Goal: Information Seeking & Learning: Understand process/instructions

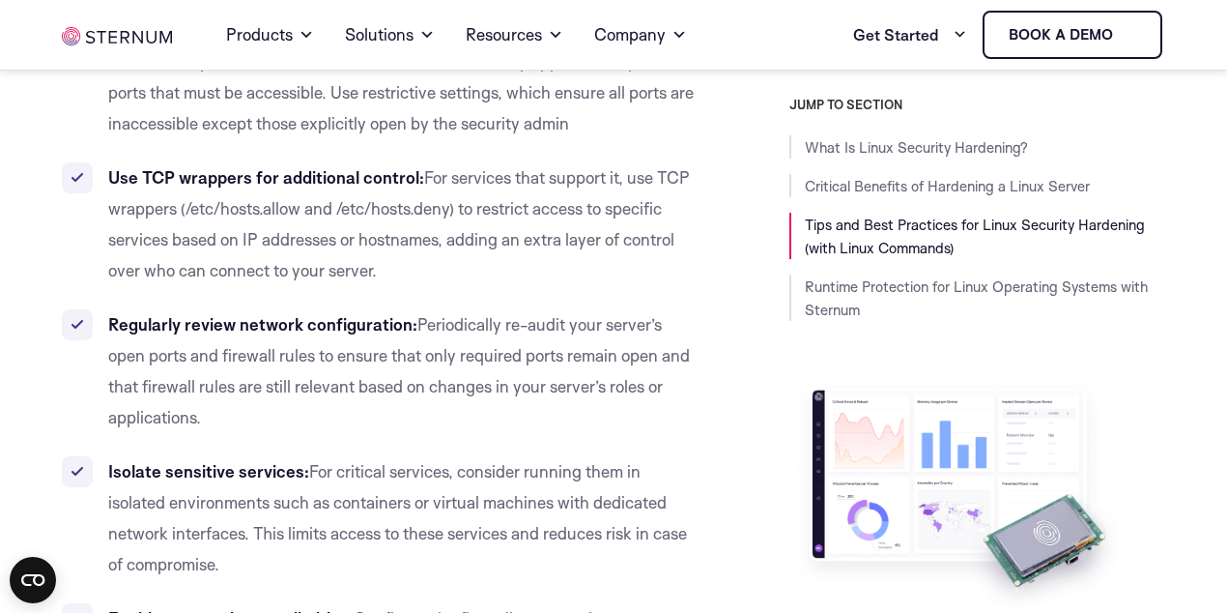
scroll to position [4331, 0]
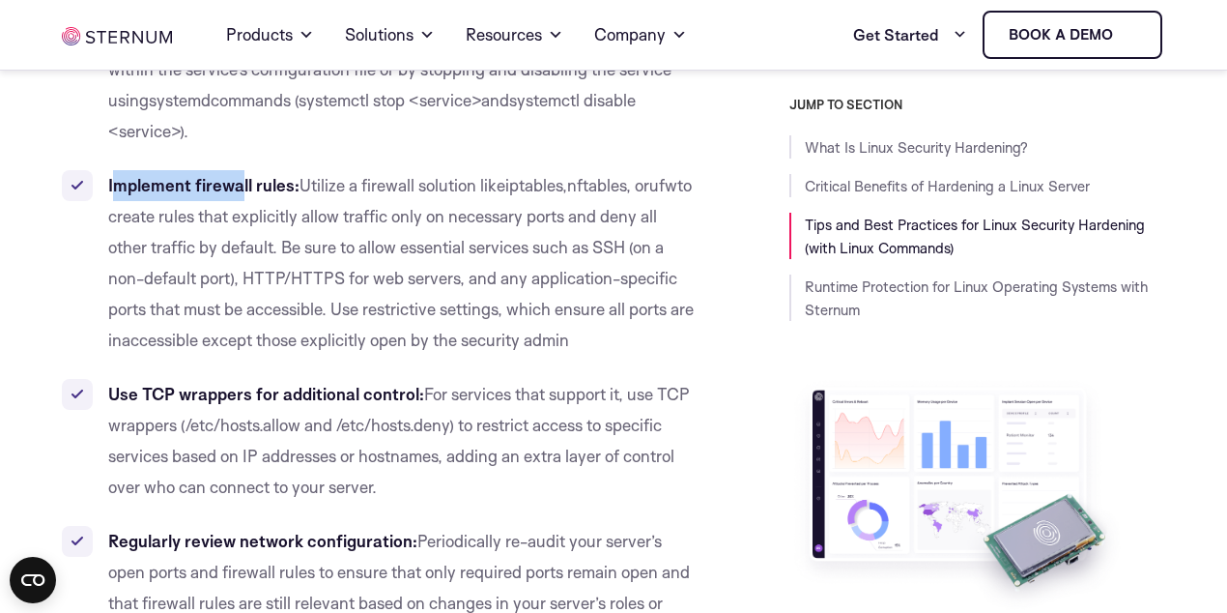
drag, startPoint x: 111, startPoint y: 155, endPoint x: 238, endPoint y: 164, distance: 127.0
click at [238, 175] on b "Implement firewall rules:" at bounding box center [203, 185] width 191 height 20
click at [373, 170] on li "Implement firewall rules: Utilize a firewall solution like iptables , nftables …" at bounding box center [378, 263] width 632 height 186
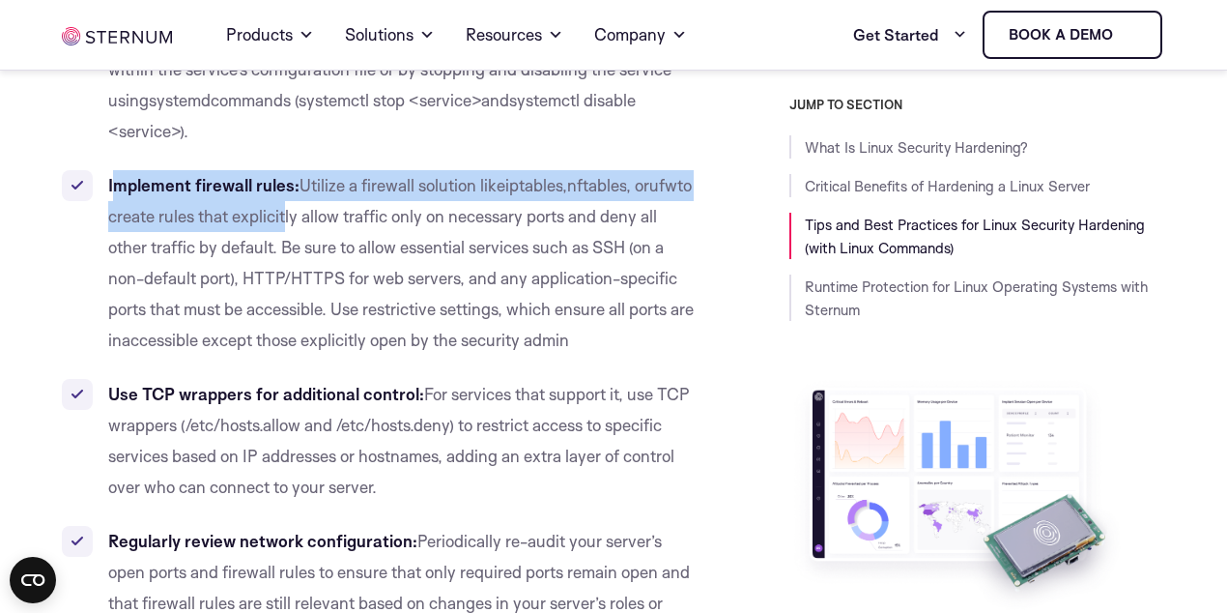
drag, startPoint x: 112, startPoint y: 152, endPoint x: 299, endPoint y: 183, distance: 189.1
click at [299, 183] on li "Implement firewall rules: Utilize a firewall solution like iptables , nftables …" at bounding box center [378, 263] width 632 height 186
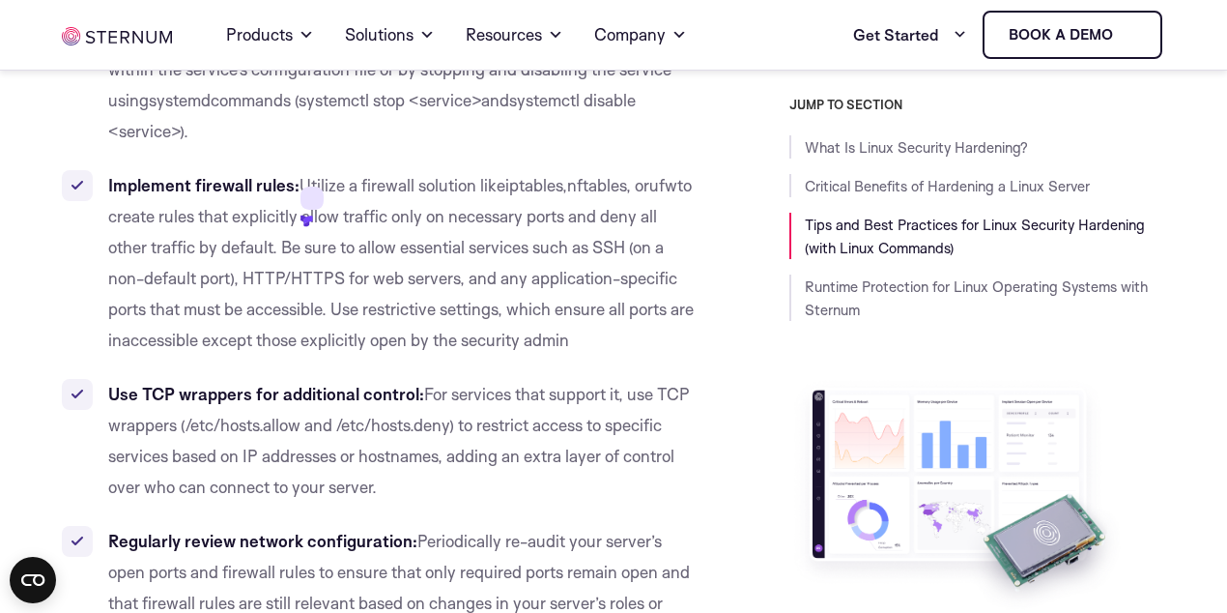
click at [752, 163] on div "JUMP TO SECTION What Is Linux Security Hardening? Critical Benefits of Hardenin…" at bounding box center [945, 414] width 444 height 634
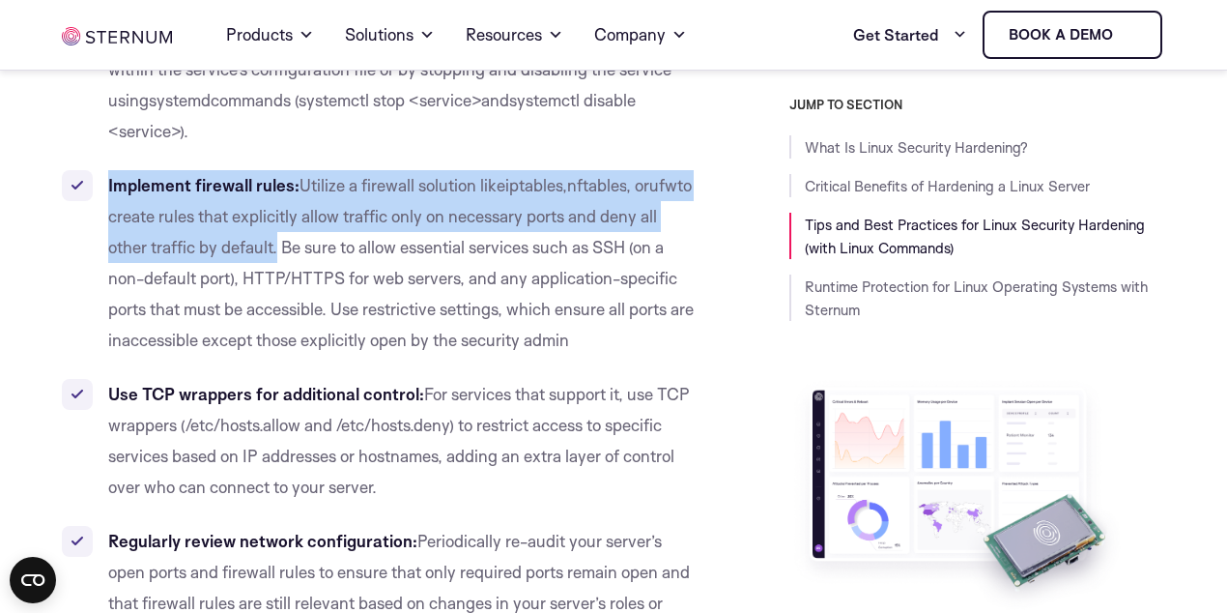
drag, startPoint x: 275, startPoint y: 218, endPoint x: 101, endPoint y: 158, distance: 184.9
click at [101, 170] on li "Implement firewall rules: Utilize a firewall solution like iptables , nftables …" at bounding box center [378, 263] width 632 height 186
copy li "Implement firewall rules: Utilize a firewall solution like iptables , nftables …"
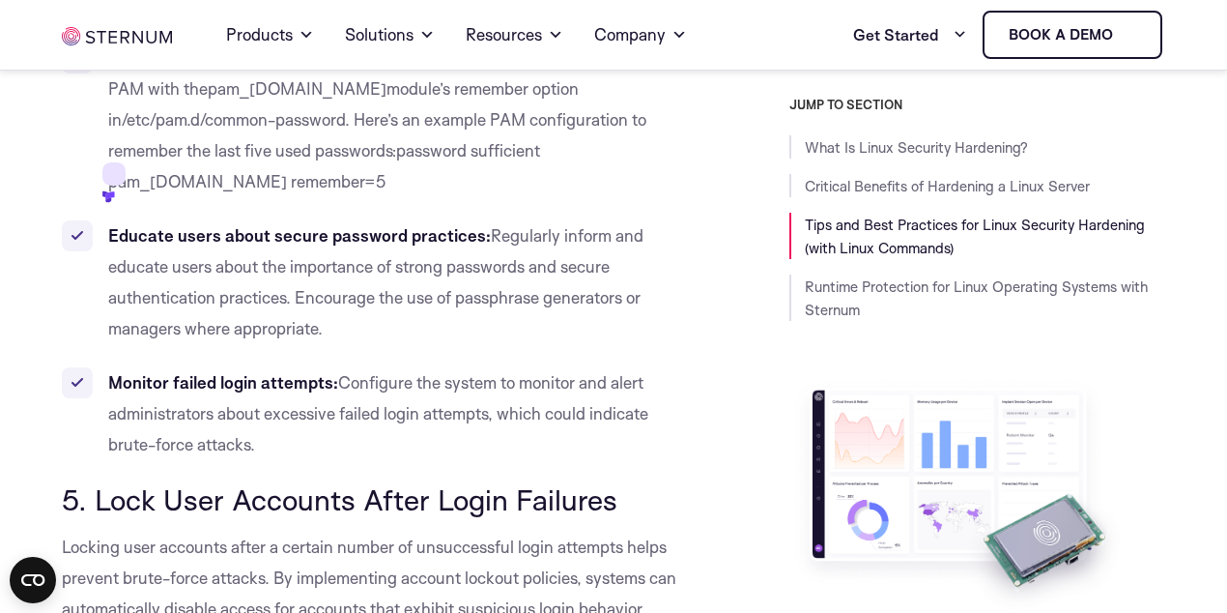
scroll to position [5459, 0]
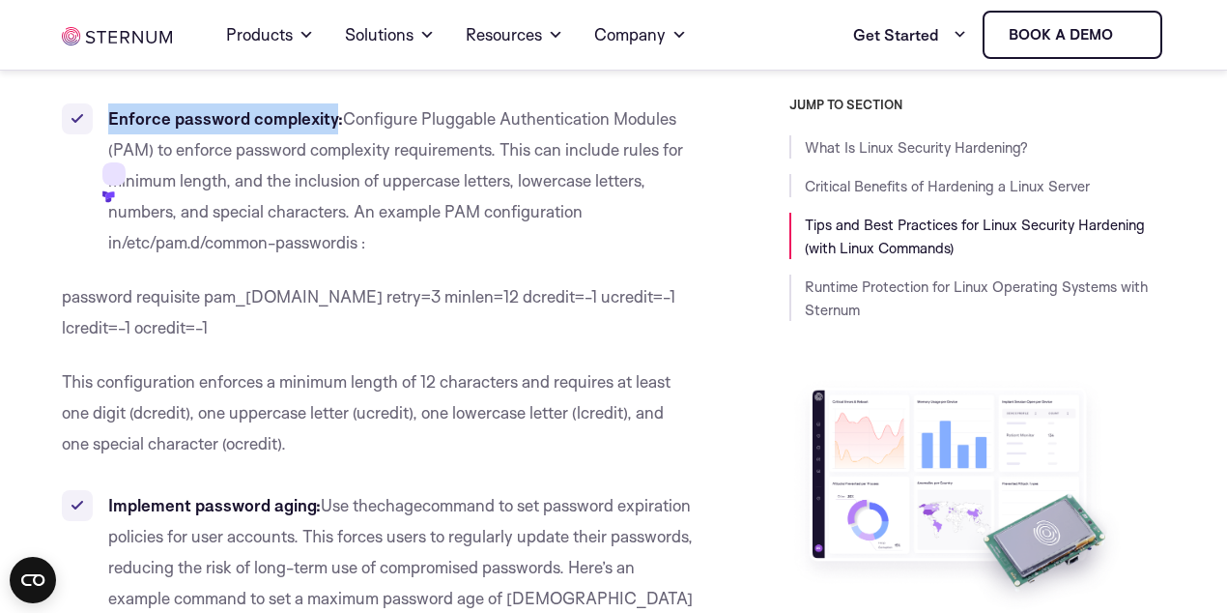
drag, startPoint x: 106, startPoint y: 86, endPoint x: 334, endPoint y: 88, distance: 228.1
click at [334, 103] on li "Enforce password complexity: Configure Pluggable Authentication Modules (PAM) t…" at bounding box center [378, 180] width 632 height 155
copy b "Enforce password complexity"
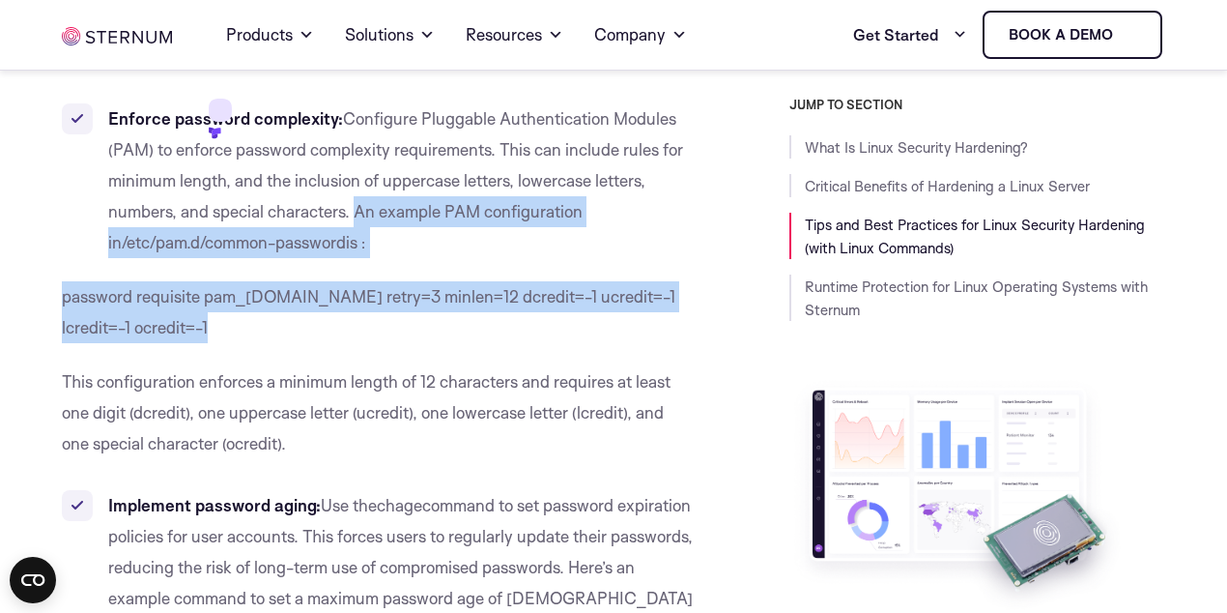
drag, startPoint x: 354, startPoint y: 182, endPoint x: 410, endPoint y: 312, distance: 142.0
copy div "An example PAM configuration in /etc/pam.d/common-password is : password requis…"
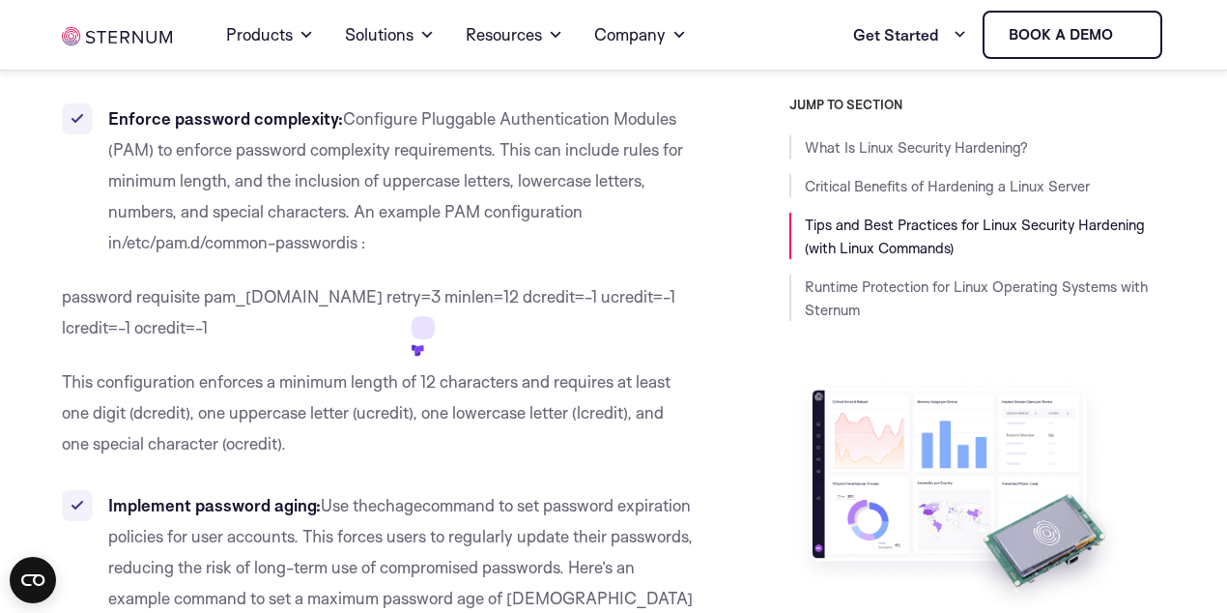
click at [613, 148] on span "Configure Pluggable Authentication Modules (PAM) to enforce password complexity…" at bounding box center [395, 180] width 575 height 144
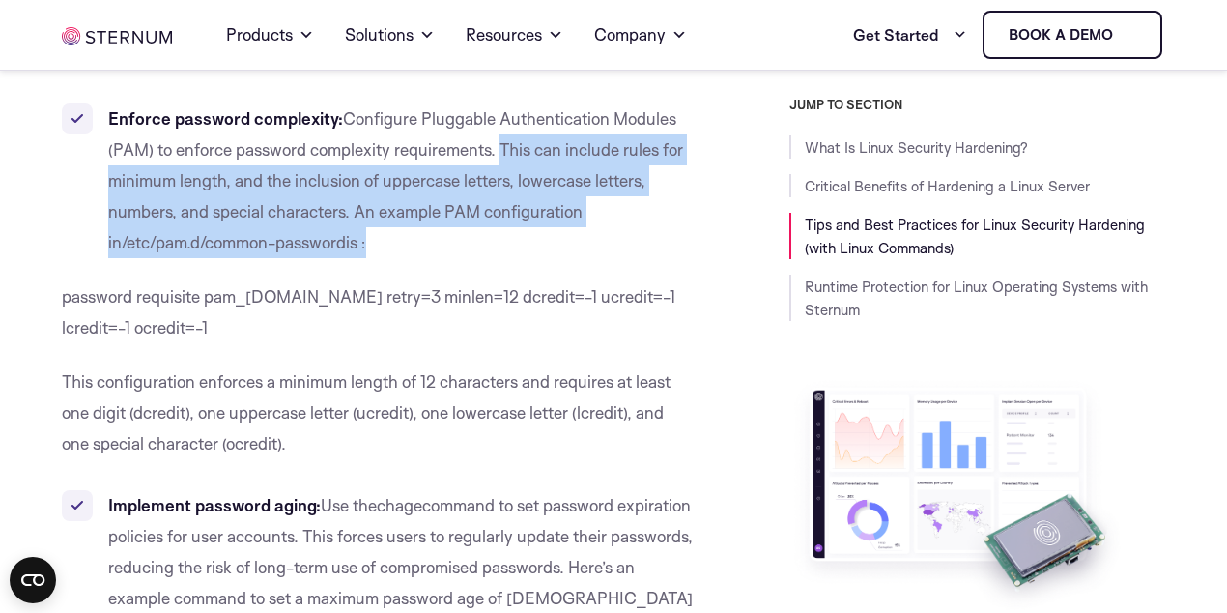
drag, startPoint x: 500, startPoint y: 116, endPoint x: 549, endPoint y: 216, distance: 111.1
click at [549, 216] on li "Enforce password complexity: Configure Pluggable Authentication Modules (PAM) t…" at bounding box center [378, 180] width 632 height 155
copy li "This can include rules for minimum length, and the inclusion of uppercase lette…"
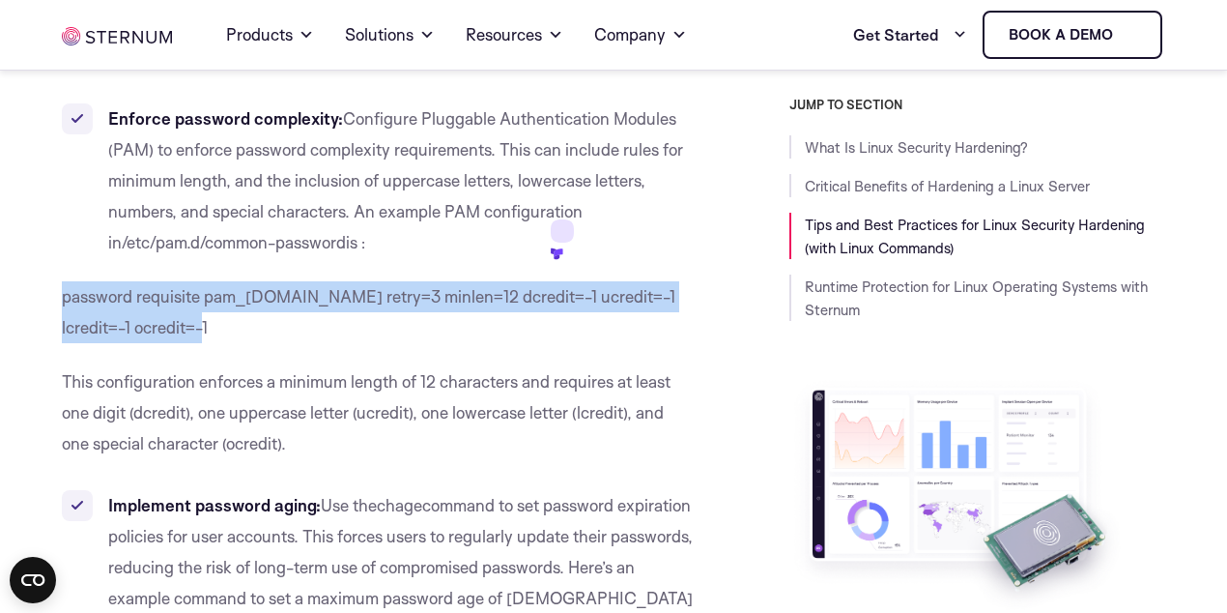
drag, startPoint x: 58, startPoint y: 265, endPoint x: 229, endPoint y: 302, distance: 175.2
copy span "password requisite pam_[DOMAIN_NAME] retry=3 minlen=12 dcredit=-1 ucredit=-1 lc…"
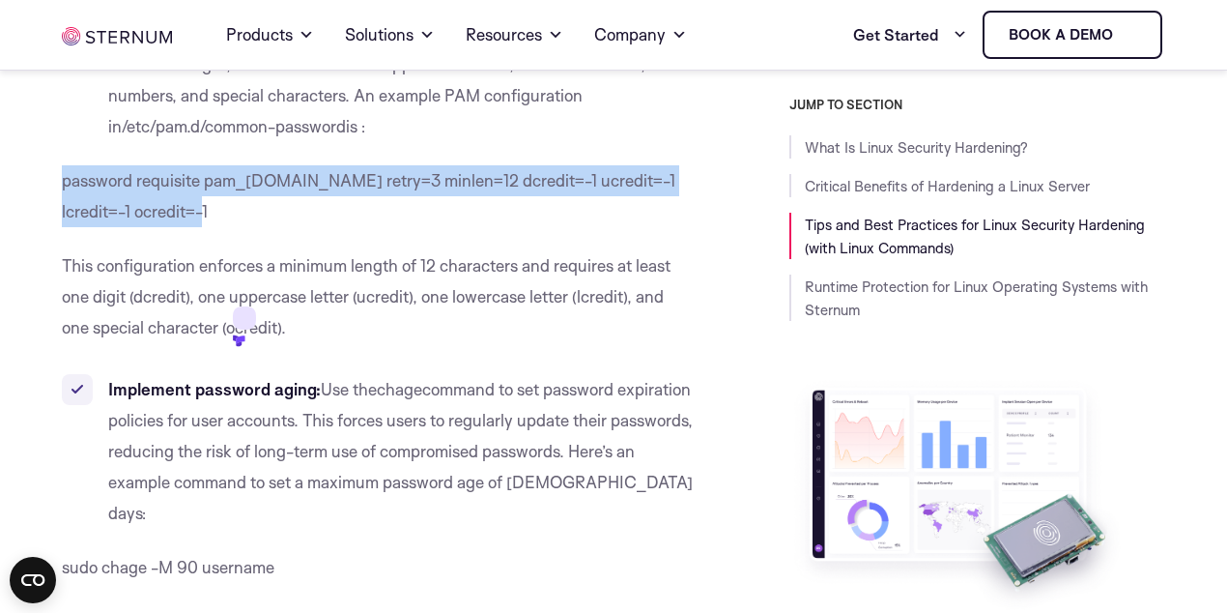
scroll to position [5585, 0]
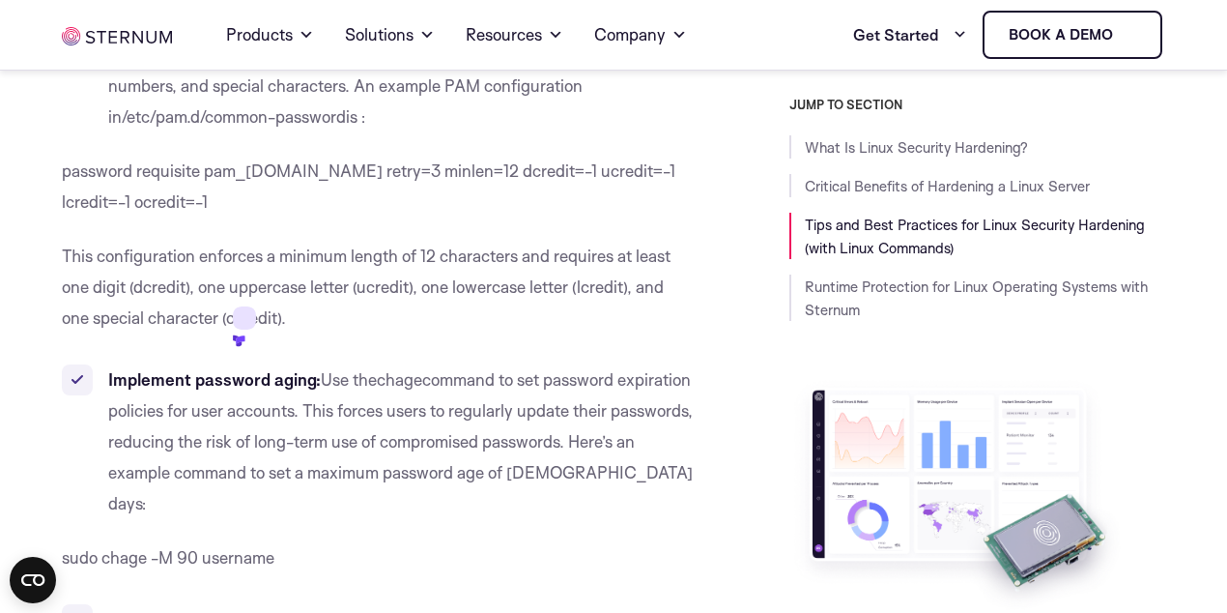
click at [333, 276] on span "), one uppercase letter (" at bounding box center [271, 286] width 171 height 20
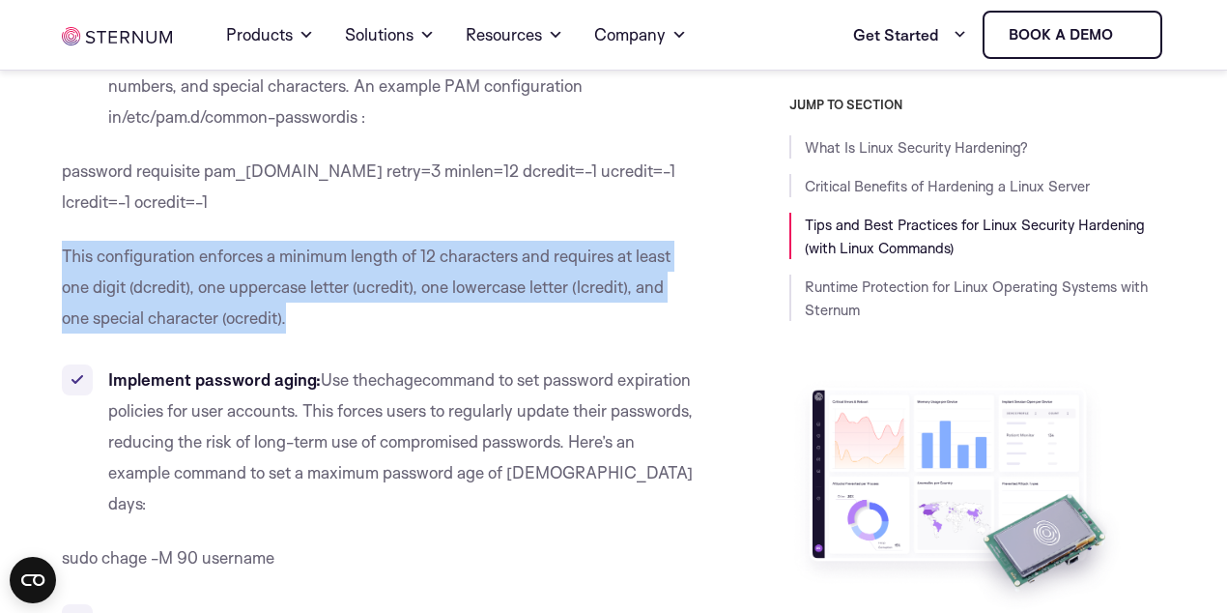
drag, startPoint x: 61, startPoint y: 222, endPoint x: 303, endPoint y: 304, distance: 256.1
copy div "This configuration enforces a minimum length of 12 characters and requires at l…"
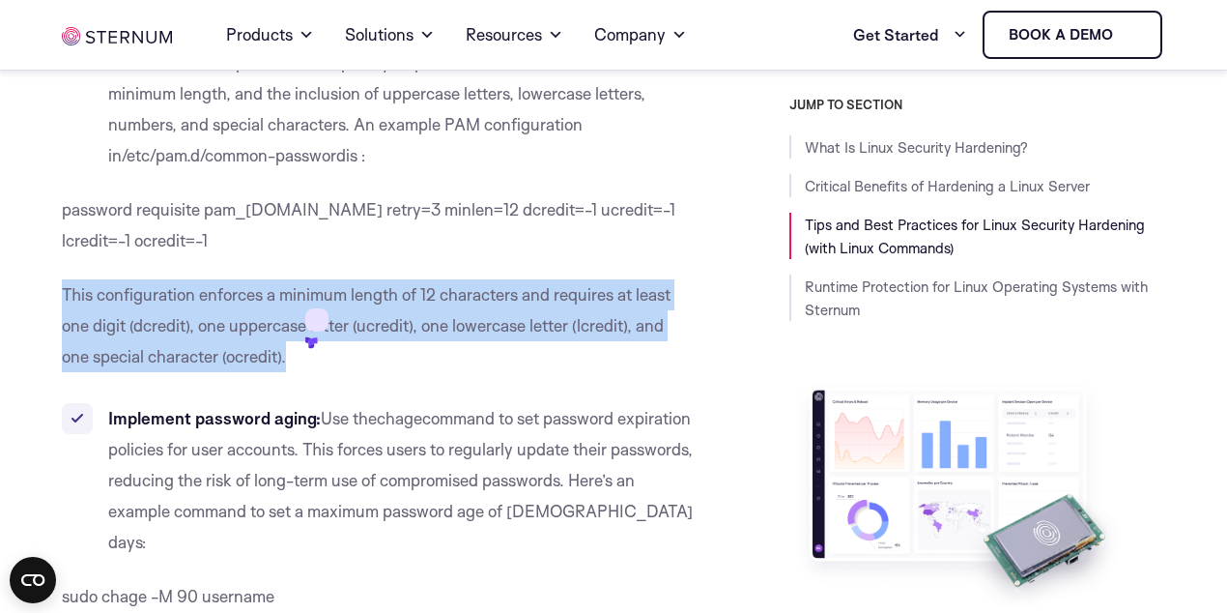
scroll to position [5536, 0]
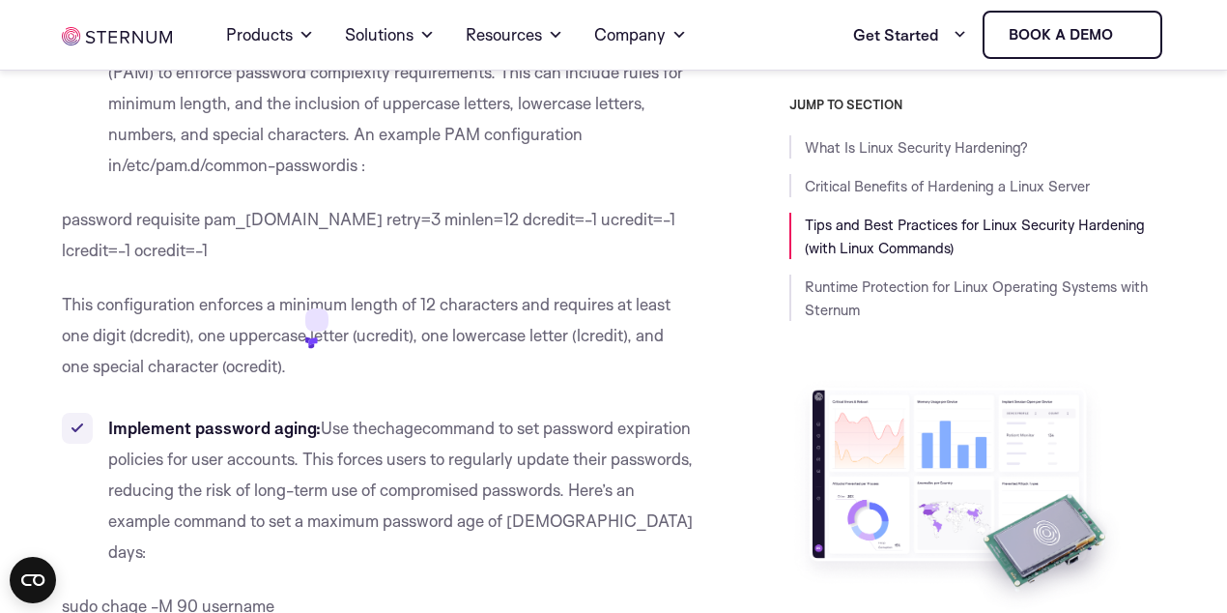
click at [479, 429] on span "command to set password expiration policies for user accounts. This forces user…" at bounding box center [400, 489] width 585 height 144
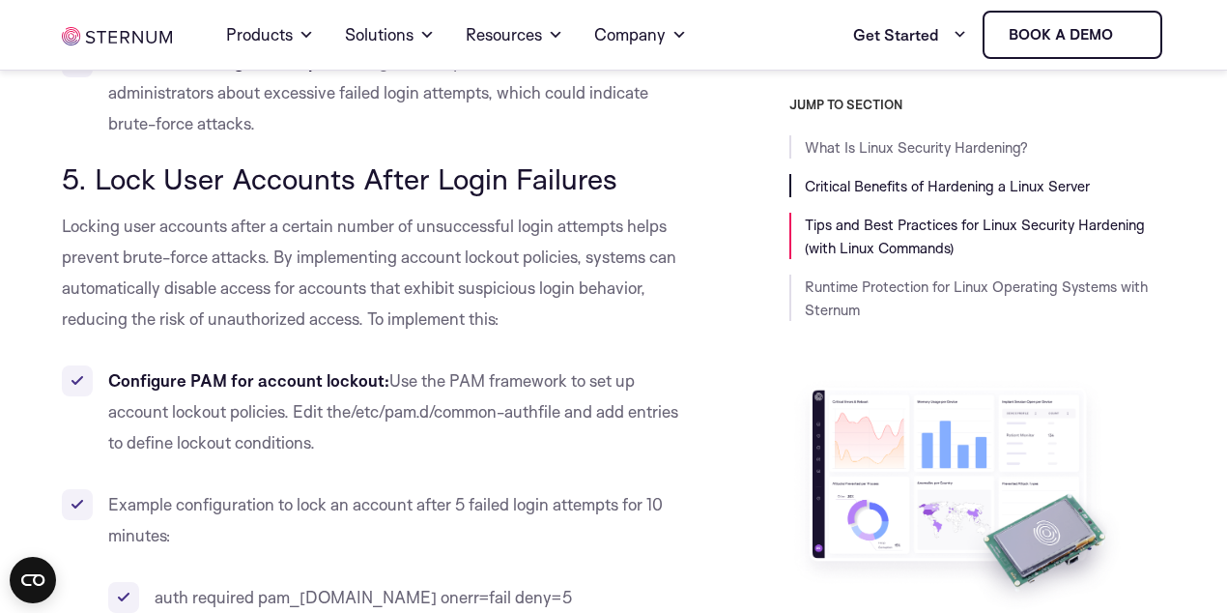
scroll to position [5749, 0]
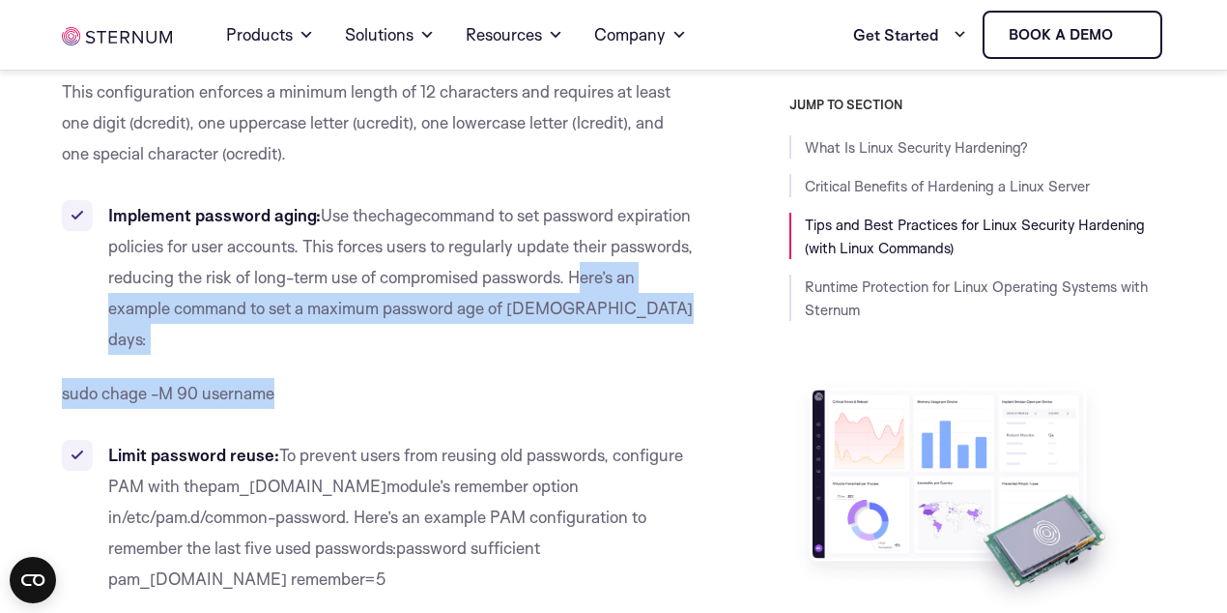
drag, startPoint x: 104, startPoint y: 274, endPoint x: 292, endPoint y: 338, distance: 198.0
copy div "Here’s an example command to set a maximum password age of [DEMOGRAPHIC_DATA] d…"
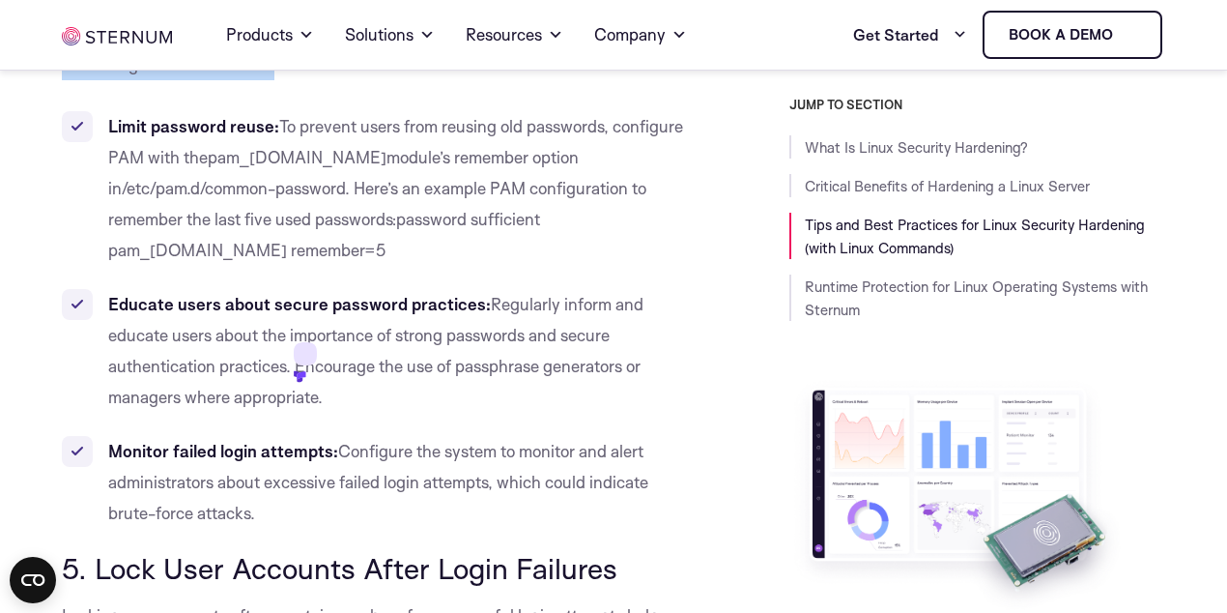
scroll to position [5855, 0]
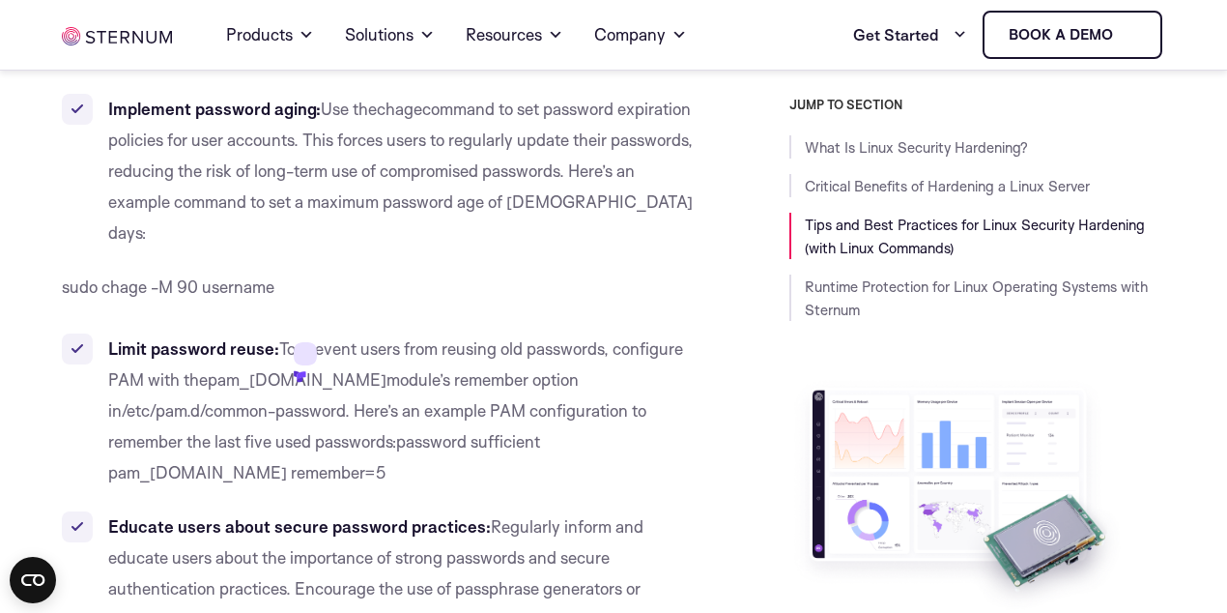
click at [463, 400] on span ". Here’s an example PAM configuration to remember the last five used passwords:" at bounding box center [377, 425] width 538 height 51
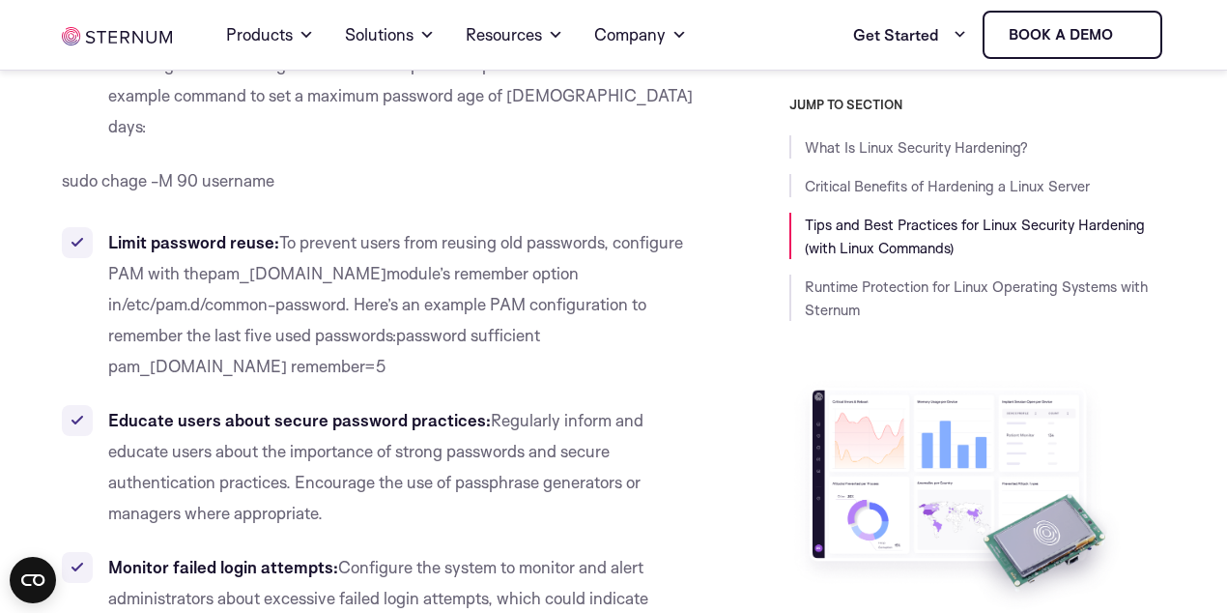
scroll to position [5933, 0]
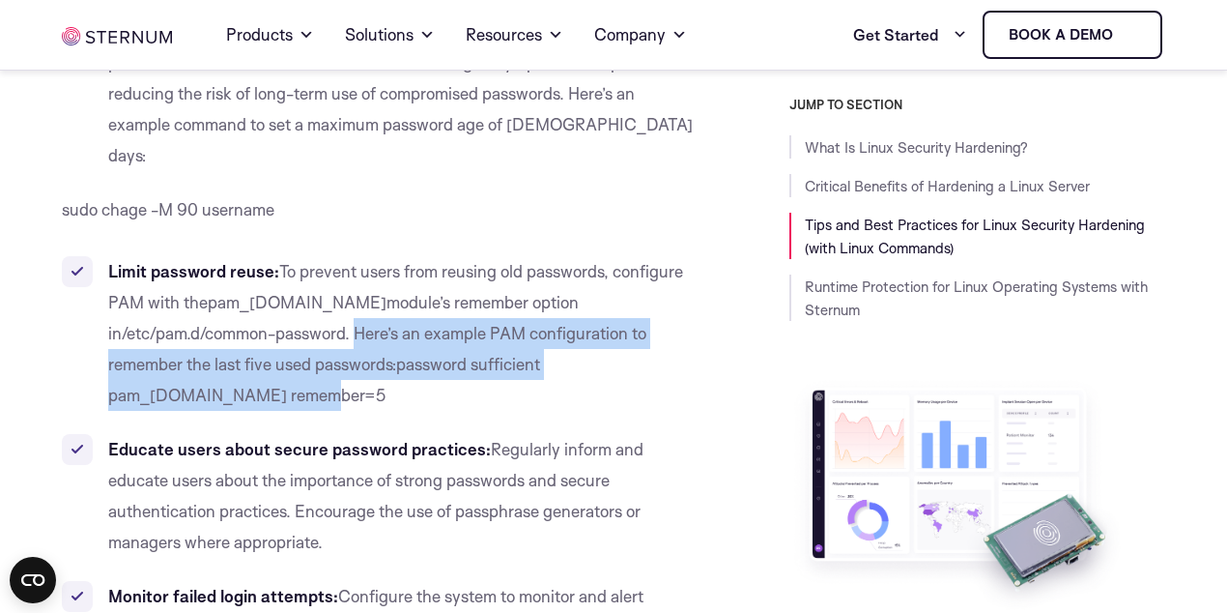
drag, startPoint x: 189, startPoint y: 271, endPoint x: 549, endPoint y: 302, distance: 360.8
click at [549, 302] on li "Limit password reuse: To prevent users from reusing old passwords, configure PA…" at bounding box center [378, 333] width 632 height 155
copy li "Here’s an example PAM configuration to remember the last five used passwords: p…"
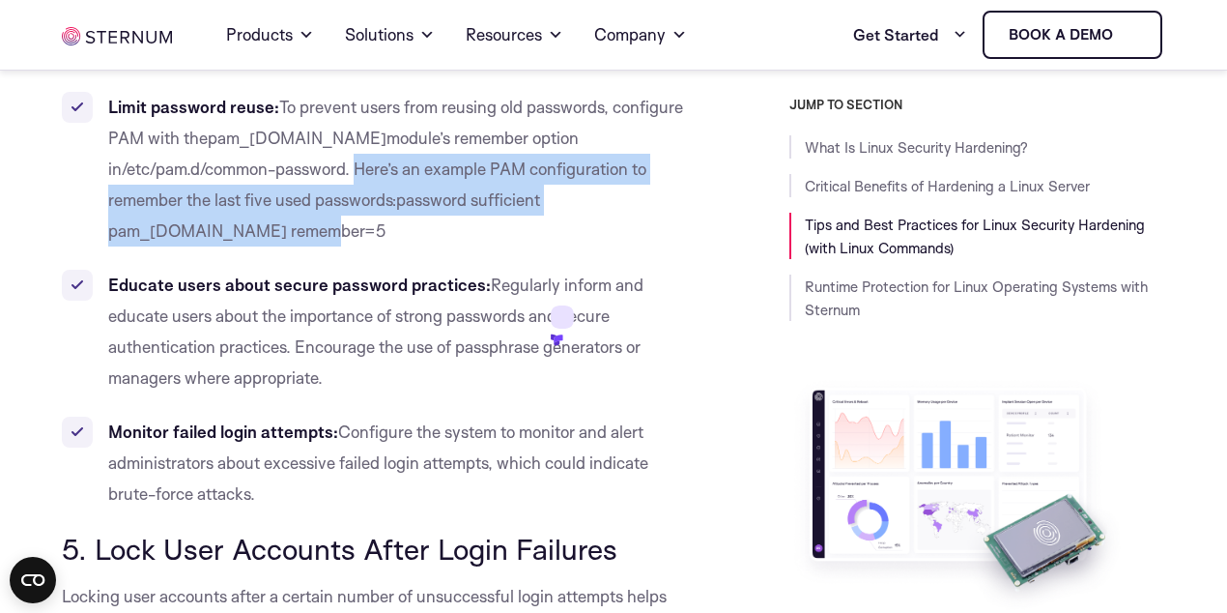
scroll to position [6116, 0]
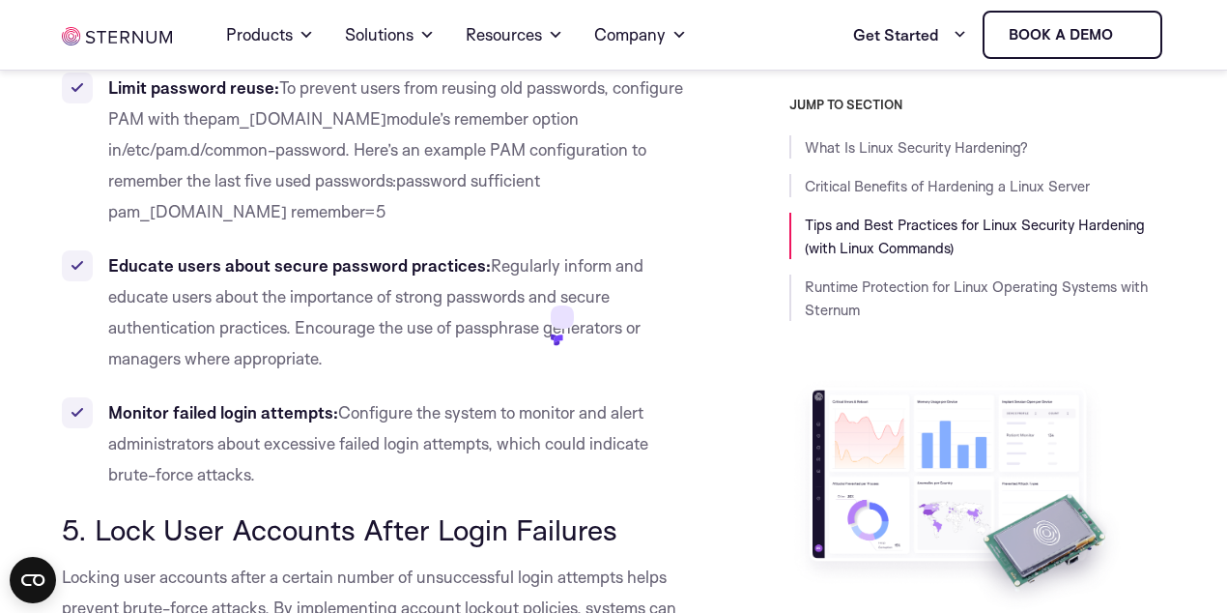
click at [429, 397] on li "Monitor failed login attempts: Configure the system to monitor and alert admini…" at bounding box center [378, 443] width 632 height 93
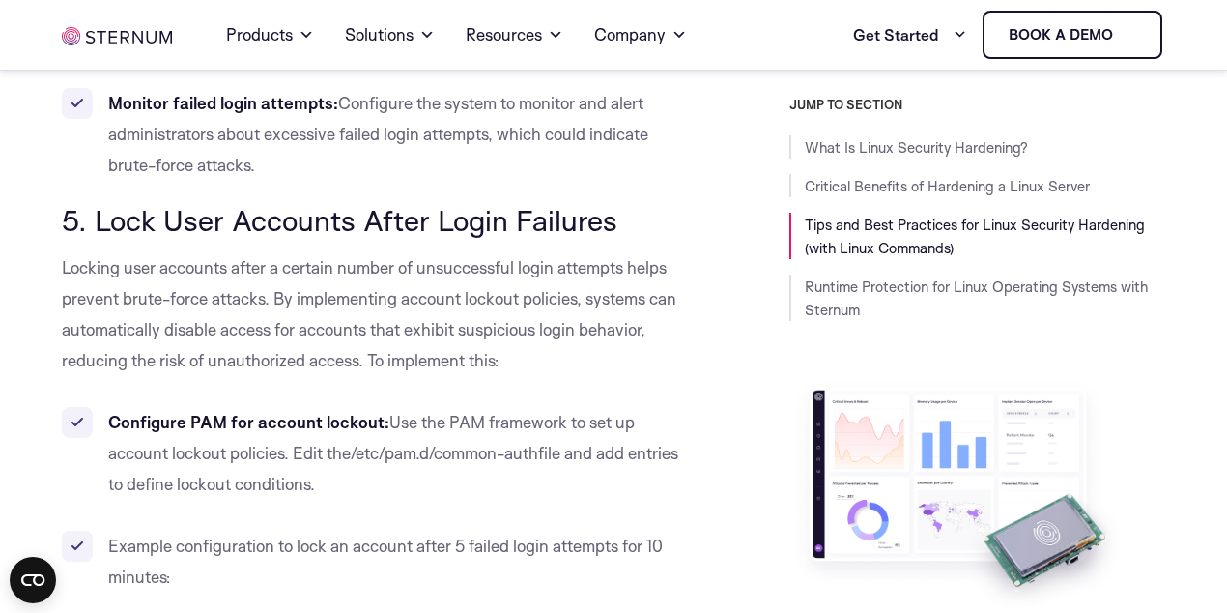
scroll to position [6638, 0]
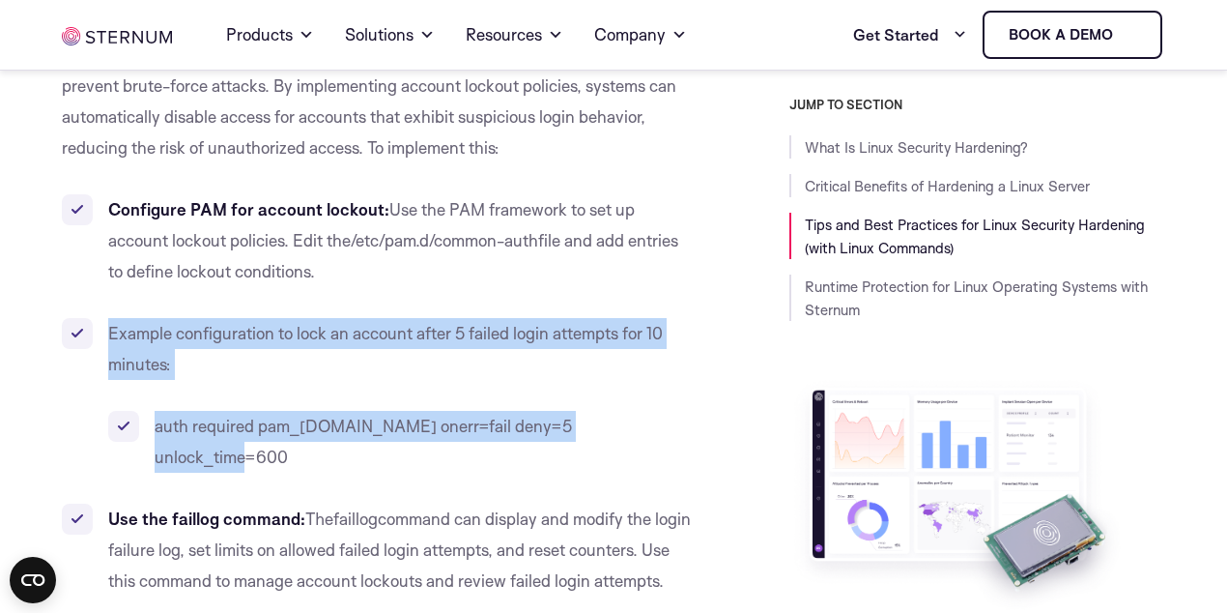
drag, startPoint x: 108, startPoint y: 240, endPoint x: 640, endPoint y: 327, distance: 538.6
click at [640, 327] on li "Example configuration to lock an account after 5 failed login attempts for 10 m…" at bounding box center [378, 395] width 632 height 155
copy li "Example configuration to lock an account after 5 failed login attempts for 10 m…"
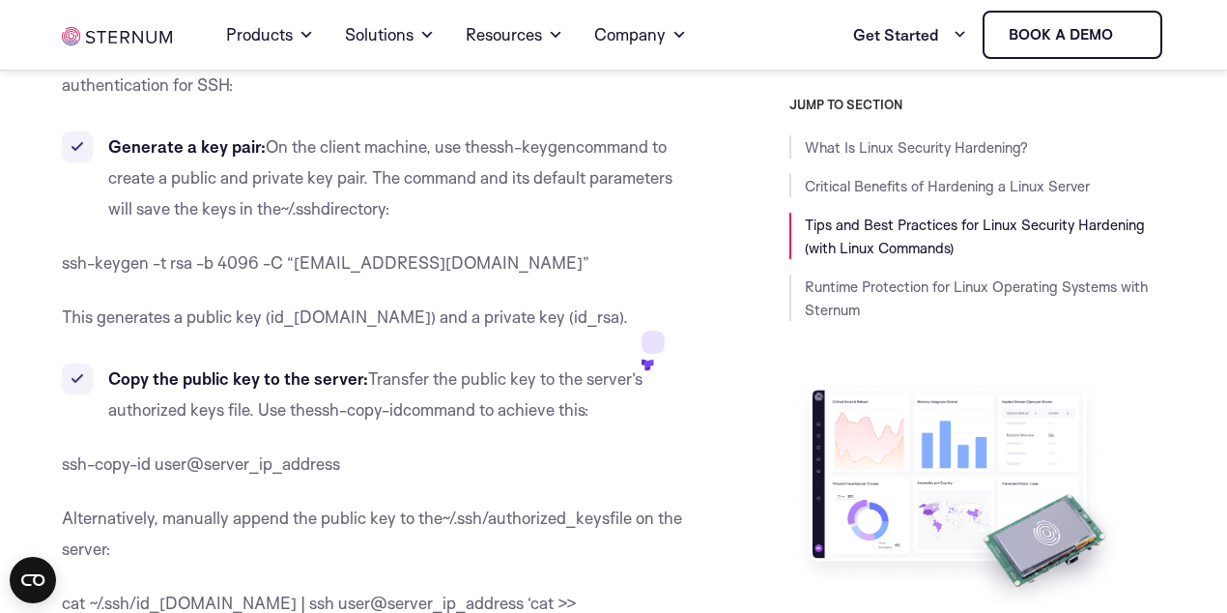
scroll to position [7498, 0]
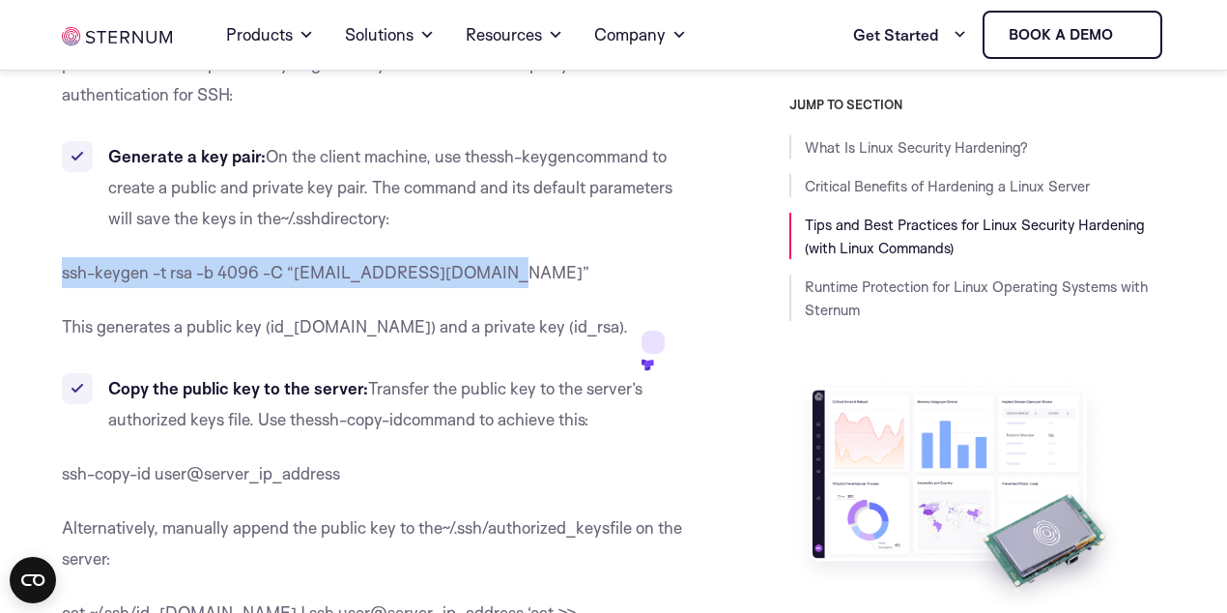
drag, startPoint x: 503, startPoint y: 178, endPoint x: 55, endPoint y: 182, distance: 447.5
copy span "ssh-keygen -t rsa -b 4096 -C “[EMAIL_ADDRESS][DOMAIN_NAME]”"
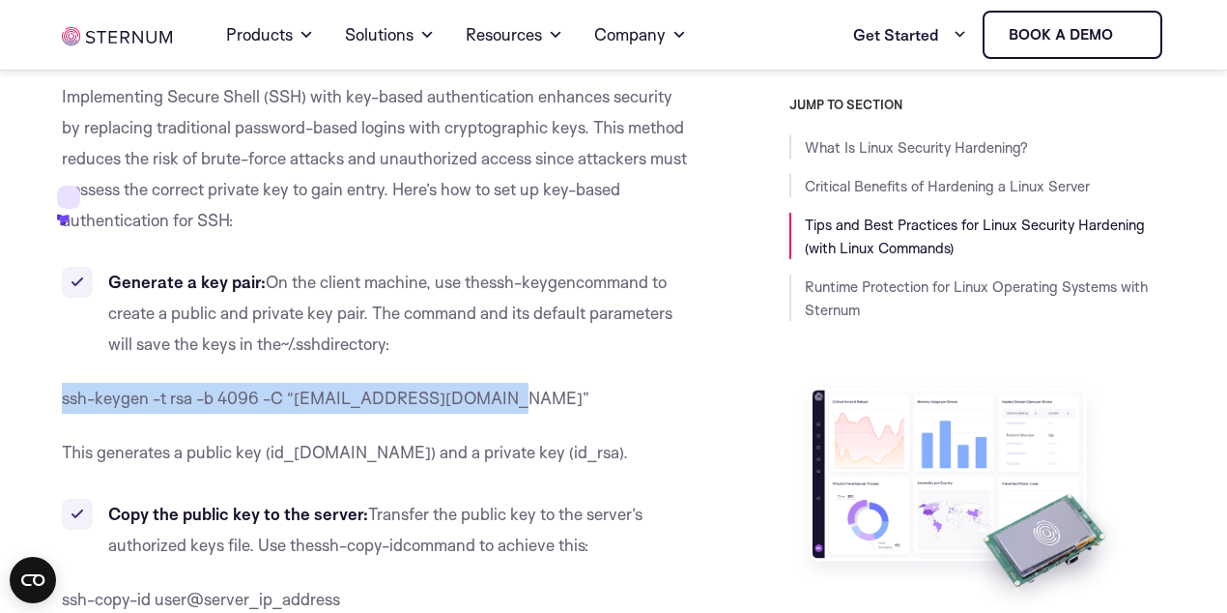
scroll to position [7363, 0]
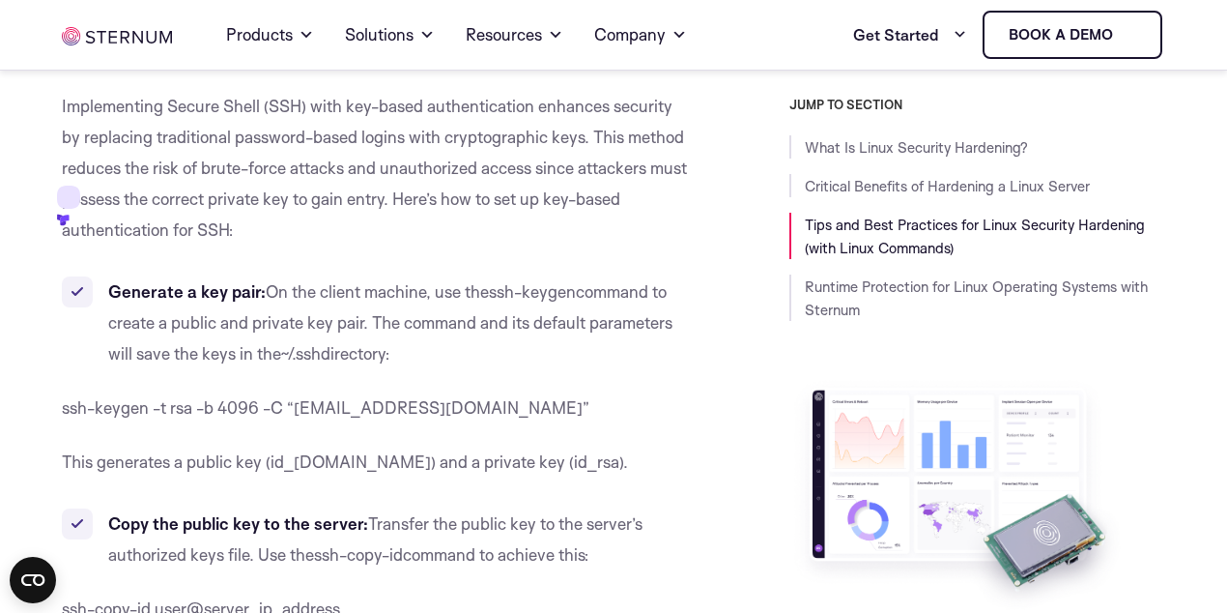
click at [459, 276] on li "Generate a key pair: On the client machine, use the ssh-keygen command to creat…" at bounding box center [378, 322] width 632 height 93
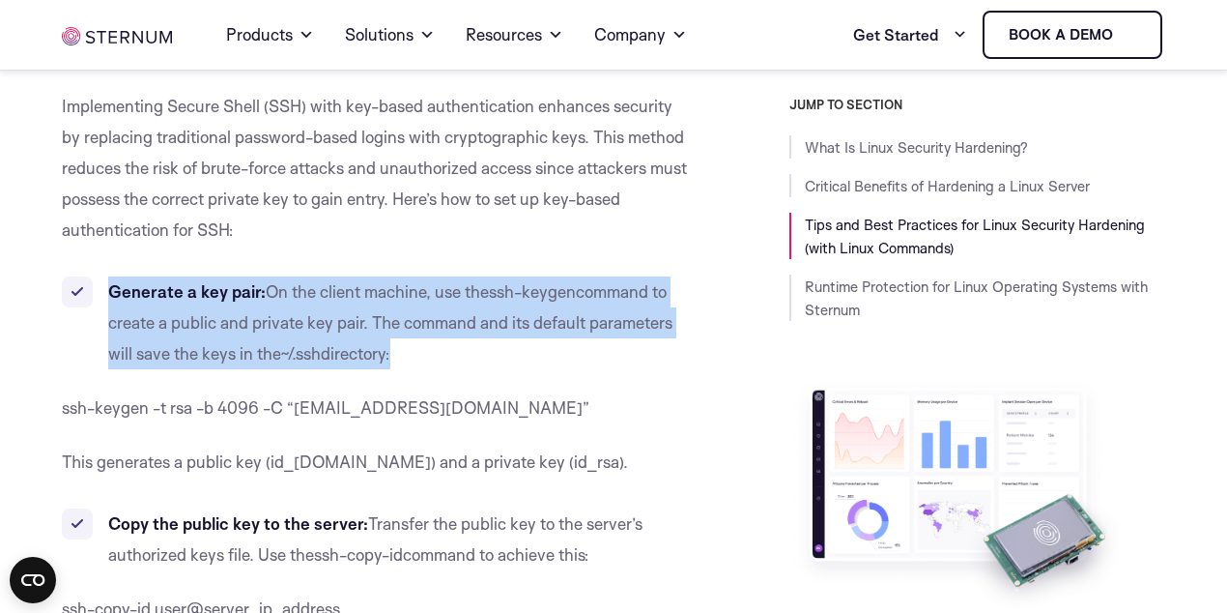
drag, startPoint x: 109, startPoint y: 198, endPoint x: 414, endPoint y: 259, distance: 310.4
click at [414, 276] on li "Generate a key pair: On the client machine, use the ssh-keygen command to creat…" at bounding box center [378, 322] width 632 height 93
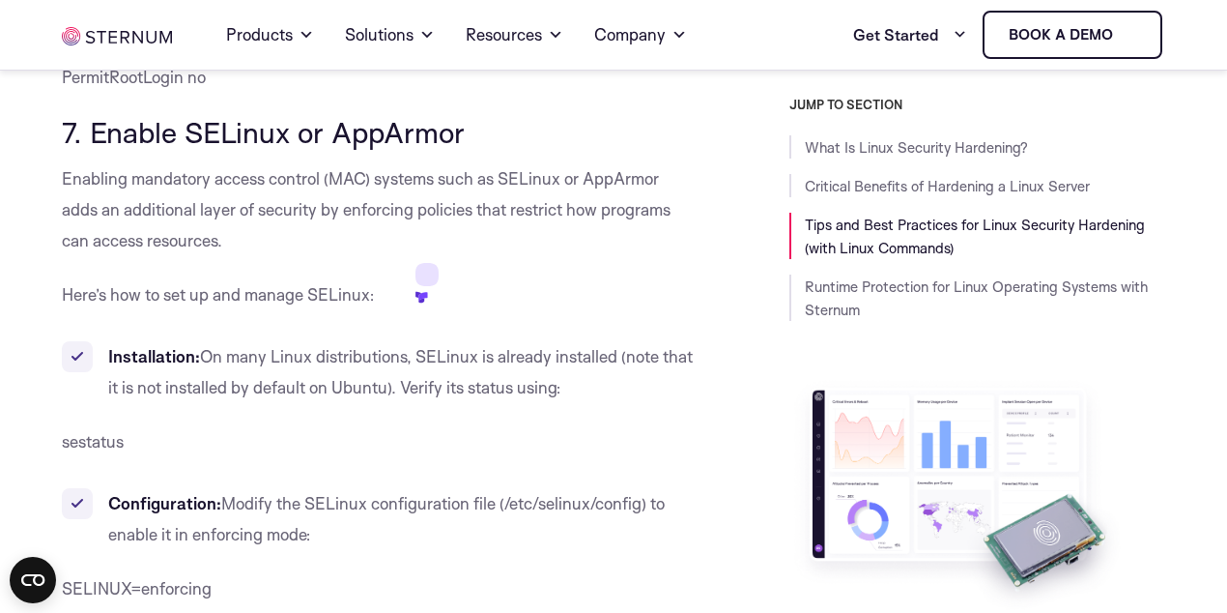
scroll to position [8861, 0]
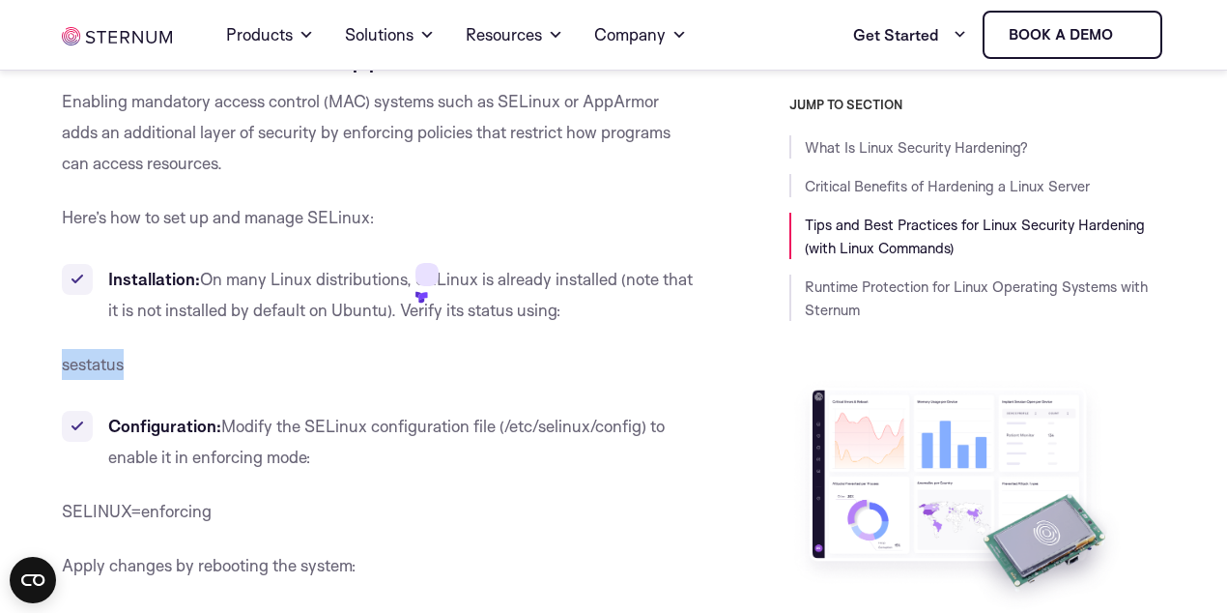
drag, startPoint x: 132, startPoint y: 244, endPoint x: 50, endPoint y: 242, distance: 82.2
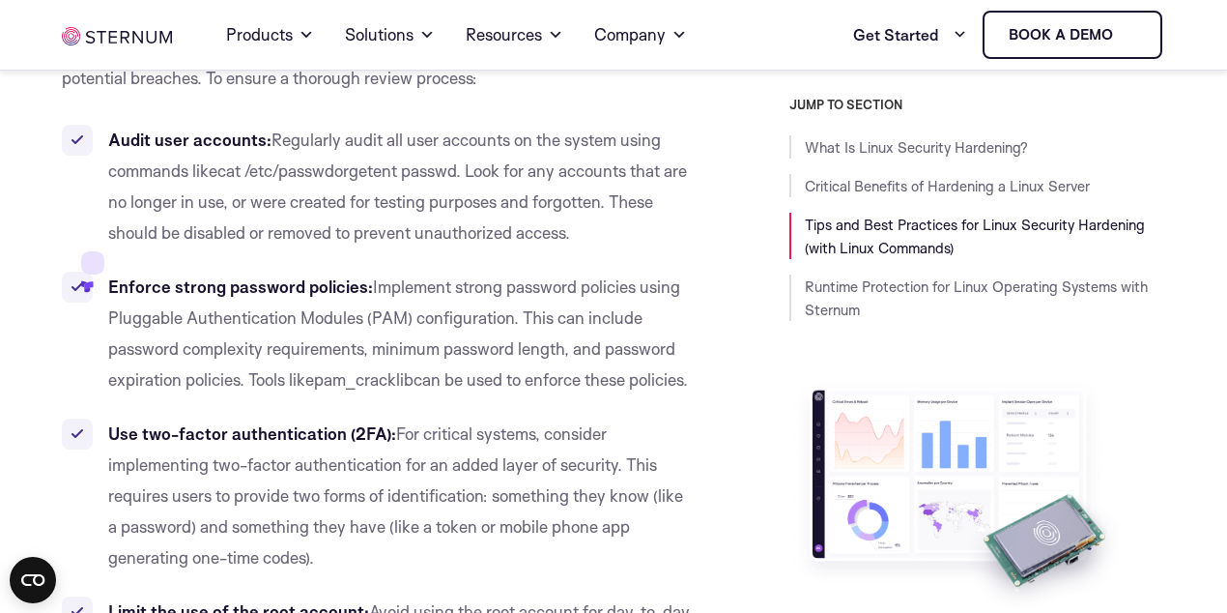
scroll to position [10494, 0]
